Goal: Book appointment/travel/reservation

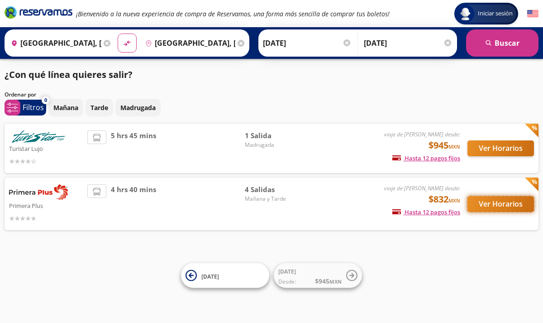
drag, startPoint x: 489, startPoint y: 151, endPoint x: 513, endPoint y: 202, distance: 57.3
click at [513, 202] on button "Ver Horarios" at bounding box center [500, 204] width 66 height 16
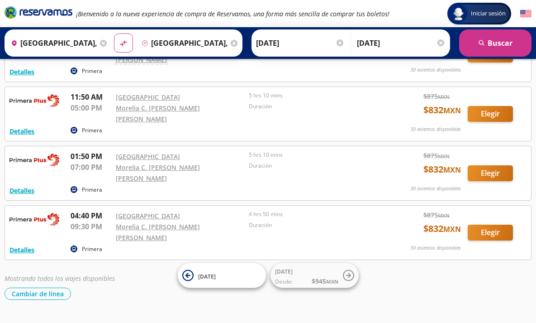
scroll to position [80, 0]
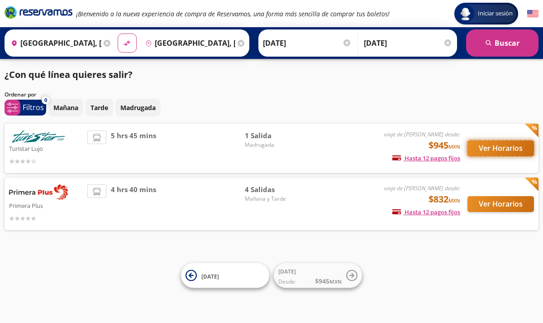
click at [484, 145] on button "Ver Horarios" at bounding box center [500, 148] width 66 height 16
click at [478, 153] on button "Ver Horarios" at bounding box center [500, 148] width 66 height 16
click at [519, 206] on button "Ver Horarios" at bounding box center [500, 204] width 66 height 16
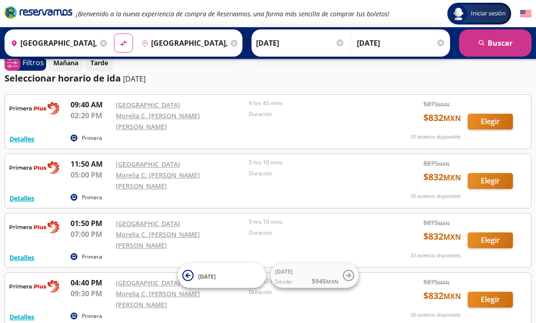
scroll to position [6, 0]
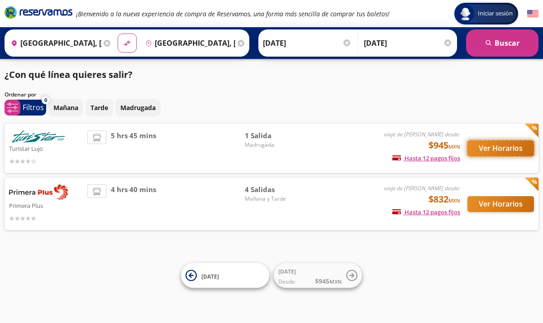
click at [472, 149] on button "Ver Horarios" at bounding box center [500, 148] width 66 height 16
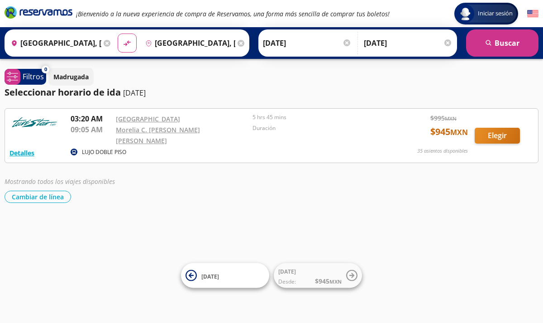
click at [323, 45] on input "[DATE]" at bounding box center [307, 43] width 89 height 23
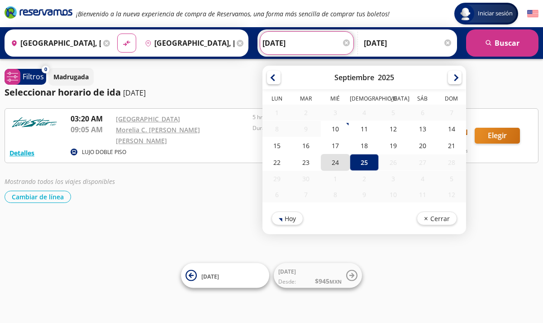
click at [331, 162] on div "24" at bounding box center [335, 162] width 29 height 17
type input "[DATE]"
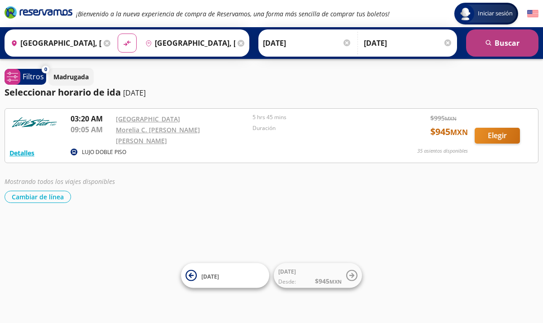
click at [499, 39] on button "search [GEOGRAPHIC_DATA]" at bounding box center [502, 42] width 72 height 27
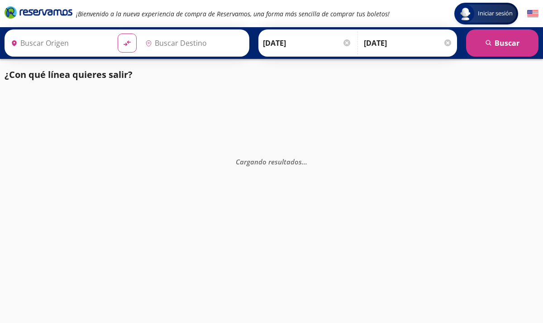
type input "[GEOGRAPHIC_DATA], [GEOGRAPHIC_DATA]"
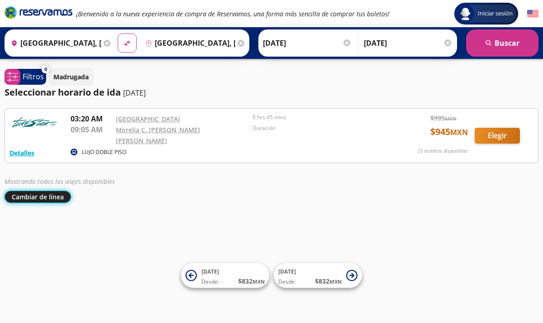
click at [38, 193] on button "Cambiar de línea" at bounding box center [38, 196] width 66 height 12
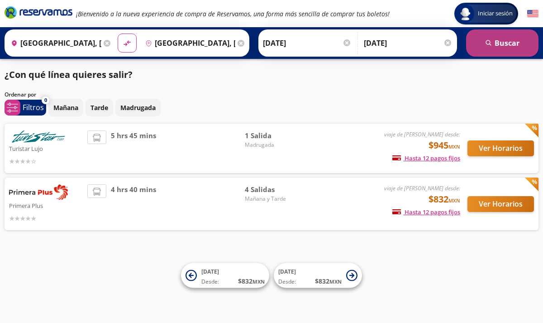
click at [497, 47] on button "search [GEOGRAPHIC_DATA]" at bounding box center [502, 42] width 72 height 27
click at [505, 47] on button "search [GEOGRAPHIC_DATA]" at bounding box center [502, 42] width 72 height 27
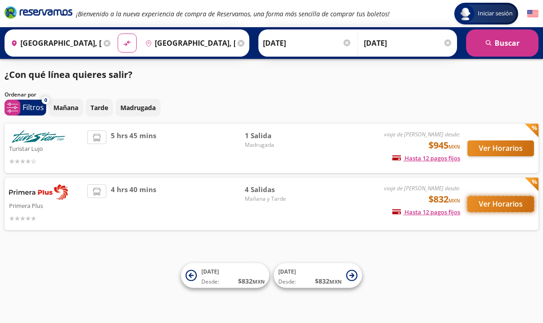
click at [488, 205] on button "Ver Horarios" at bounding box center [500, 204] width 66 height 16
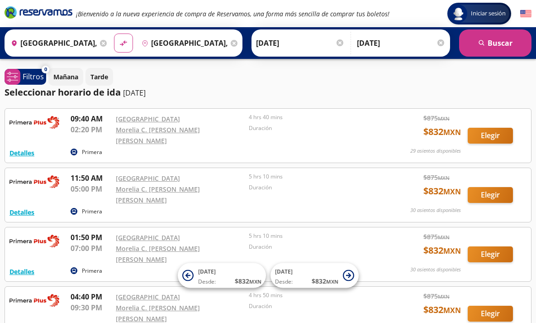
click at [337, 44] on div at bounding box center [340, 42] width 7 height 7
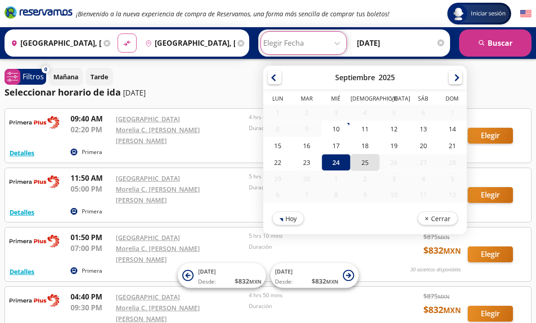
click at [365, 159] on div "25" at bounding box center [365, 162] width 29 height 17
type input "[DATE]"
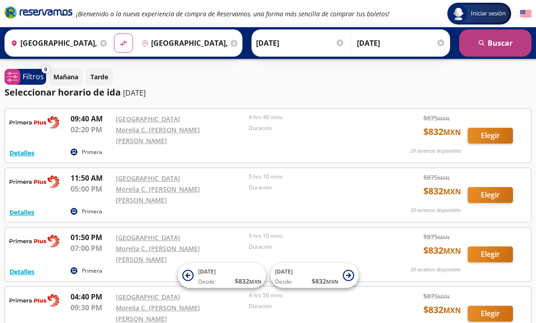
click at [508, 38] on button "search [GEOGRAPHIC_DATA]" at bounding box center [495, 42] width 72 height 27
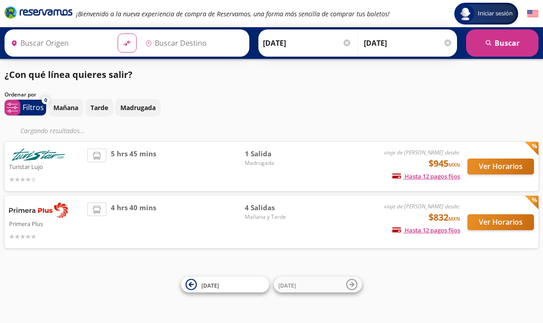
type input "[GEOGRAPHIC_DATA], [GEOGRAPHIC_DATA]"
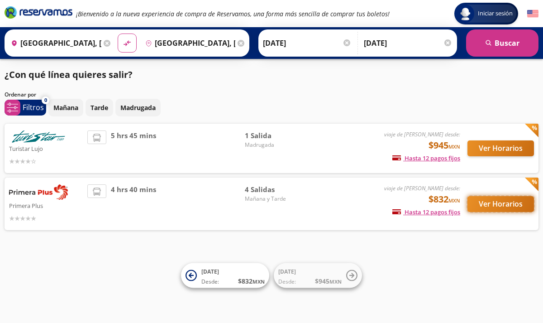
click at [495, 204] on button "Ver Horarios" at bounding box center [500, 204] width 66 height 16
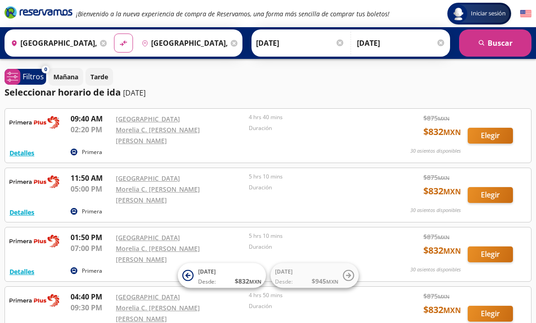
scroll to position [81, 0]
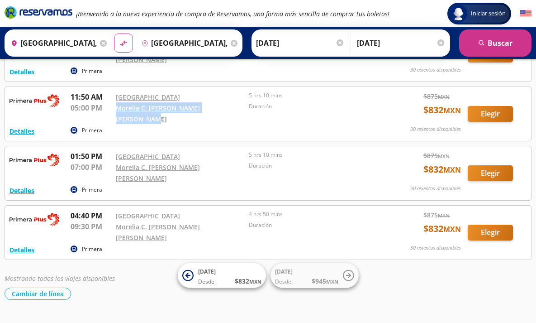
drag, startPoint x: 232, startPoint y: 106, endPoint x: 117, endPoint y: 109, distance: 114.9
click at [117, 109] on div "Morelia C. [PERSON_NAME] [PERSON_NAME]" at bounding box center [180, 113] width 128 height 22
copy link "Morelia C. [PERSON_NAME] [PERSON_NAME]"
